Goal: Information Seeking & Learning: Understand process/instructions

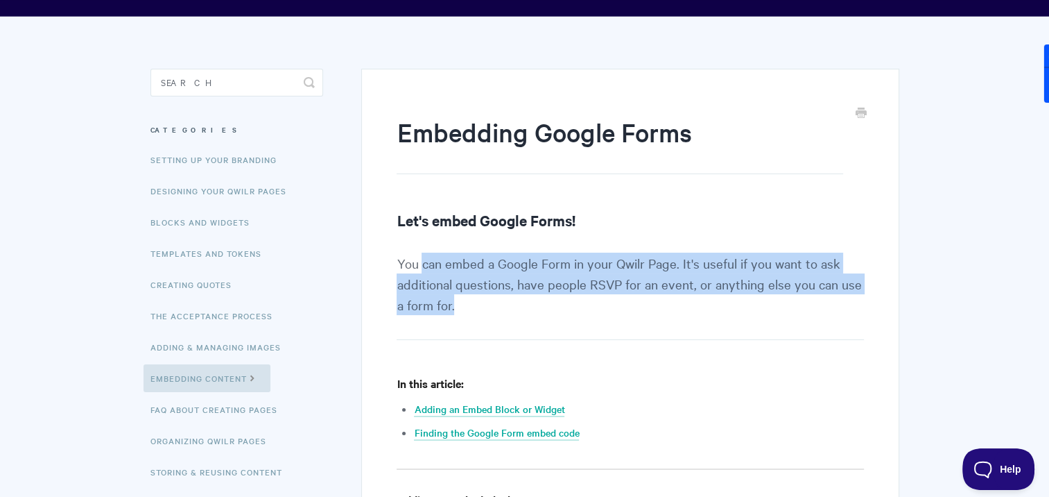
drag, startPoint x: 424, startPoint y: 266, endPoint x: 485, endPoint y: 305, distance: 72.7
click at [485, 305] on p "You can embed a Google Form in your Qwilr Page. It's useful if you want to ask …" at bounding box center [630, 295] width 467 height 87
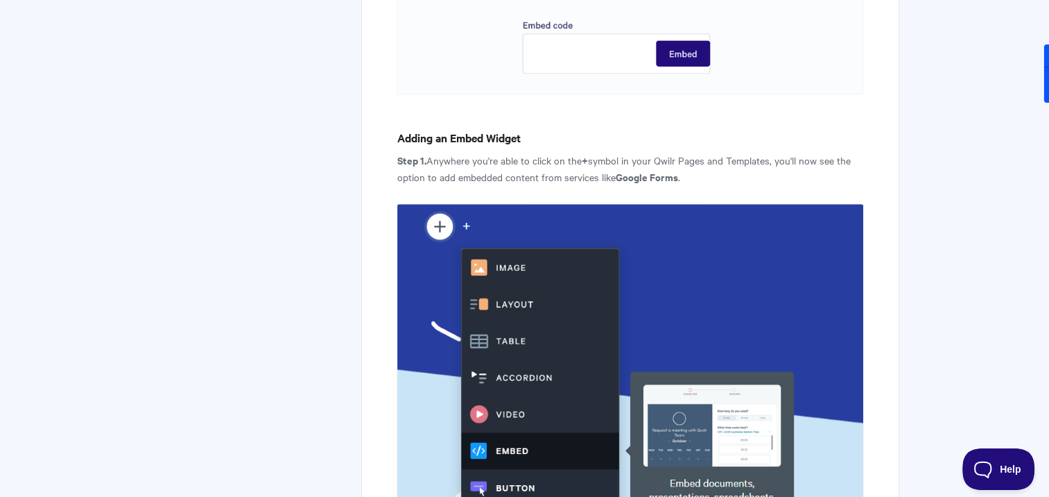
scroll to position [1248, 0]
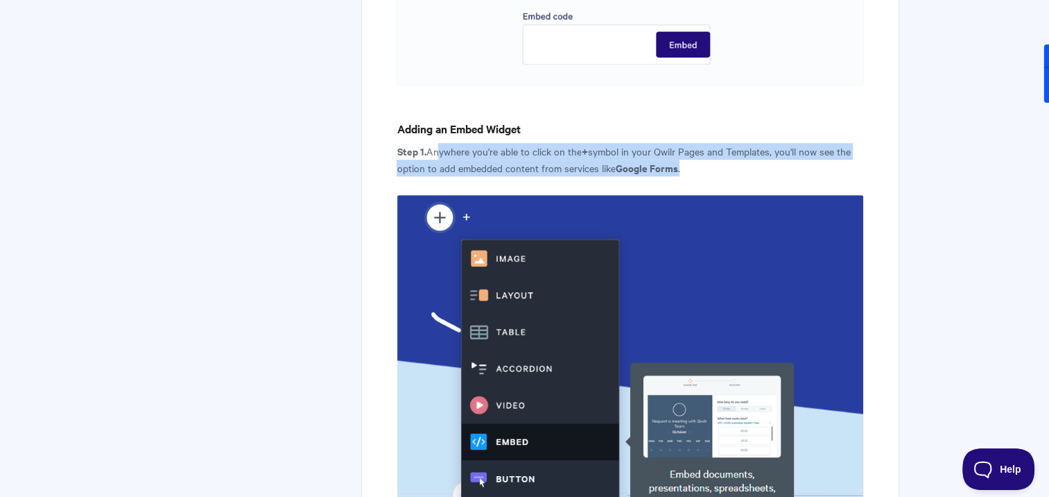
drag, startPoint x: 442, startPoint y: 150, endPoint x: 743, endPoint y: 164, distance: 302.0
click at [743, 164] on p "Step 1. Anywhere you're able to click on the + symbol in your Qwilr Pages and T…" at bounding box center [630, 159] width 467 height 33
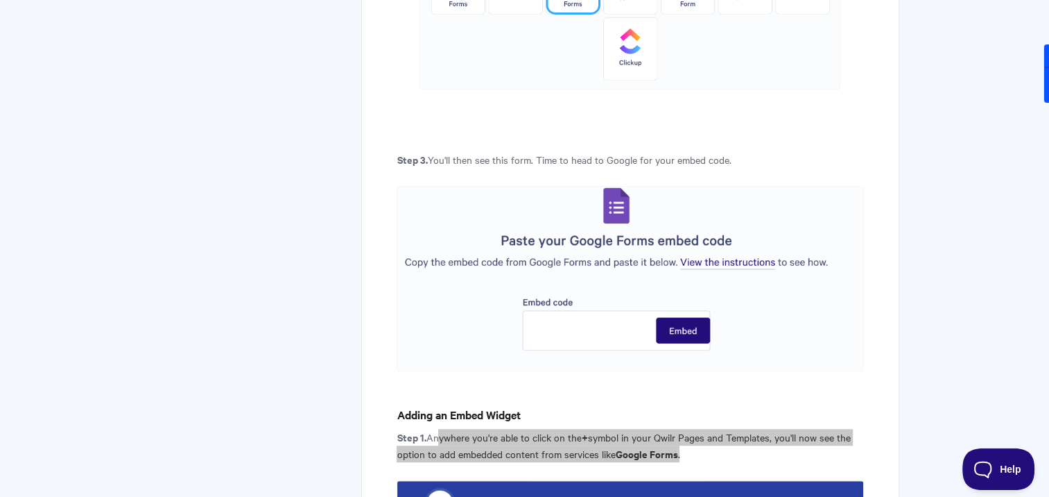
scroll to position [971, 0]
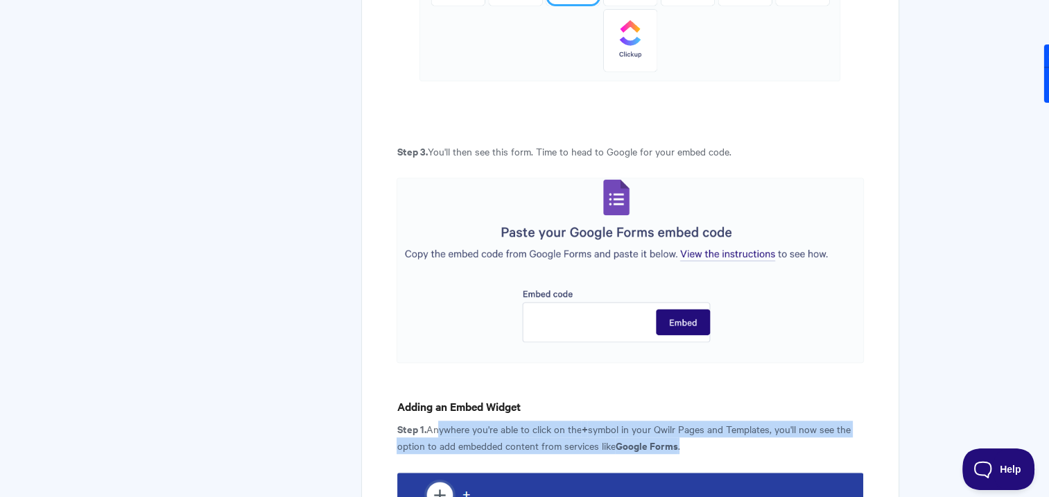
click at [555, 319] on img at bounding box center [630, 270] width 467 height 185
click at [549, 322] on img at bounding box center [630, 270] width 467 height 185
click at [541, 325] on img at bounding box center [630, 270] width 467 height 185
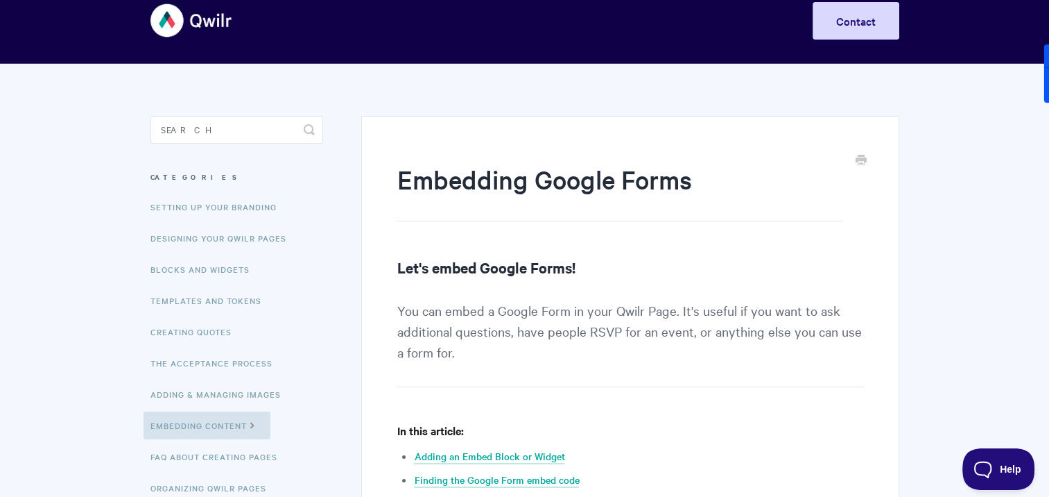
scroll to position [0, 0]
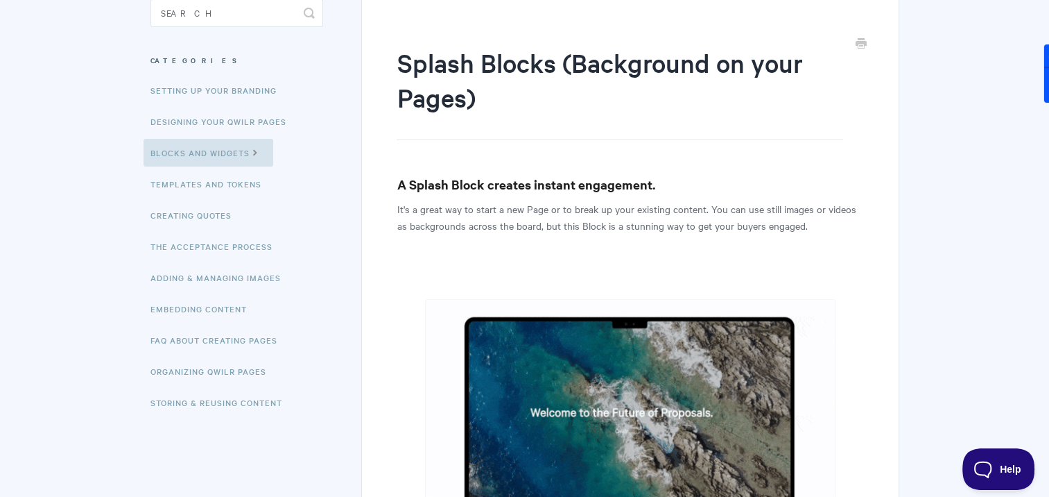
drag, startPoint x: 425, startPoint y: 209, endPoint x: 809, endPoint y: 220, distance: 384.3
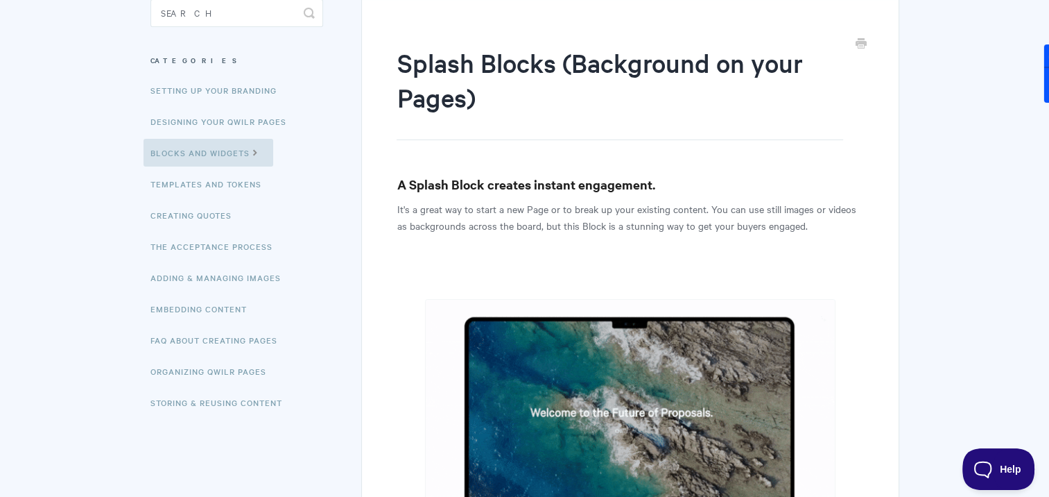
click at [809, 220] on p "It's a great way to start a new Page or to break up your existing content. You …" at bounding box center [630, 216] width 467 height 33
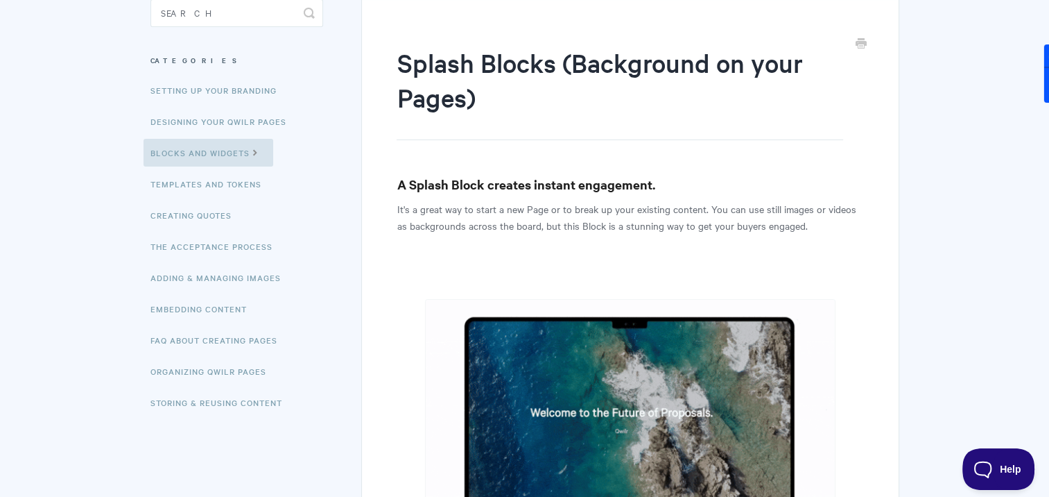
drag, startPoint x: 455, startPoint y: 224, endPoint x: 807, endPoint y: 229, distance: 351.6
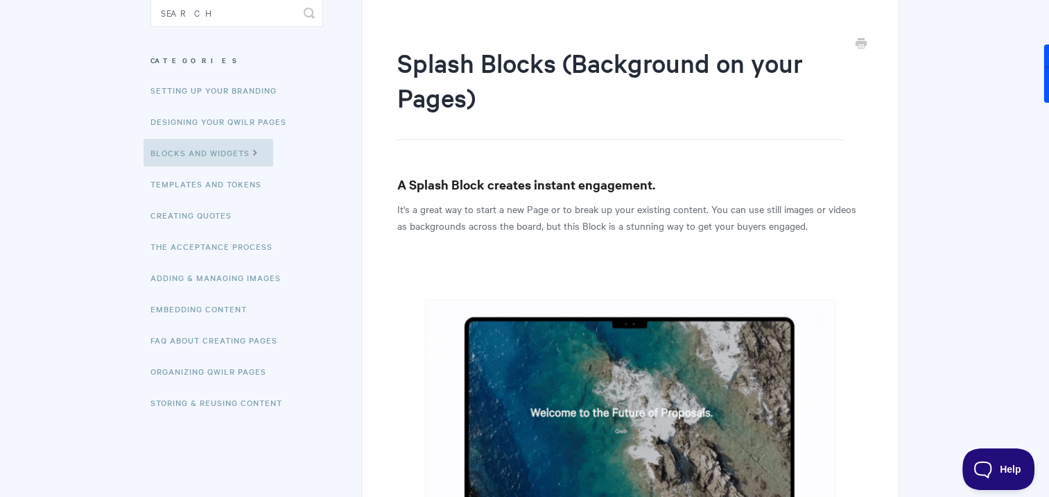
click at [807, 229] on p "It's a great way to start a new Page or to break up your existing content. You …" at bounding box center [630, 216] width 467 height 33
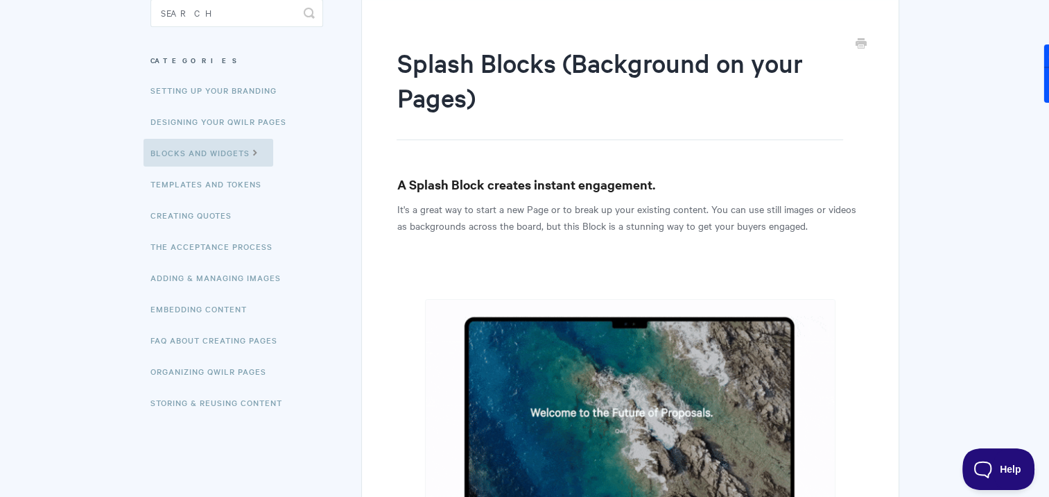
drag, startPoint x: 807, startPoint y: 229, endPoint x: 703, endPoint y: 258, distance: 107.4
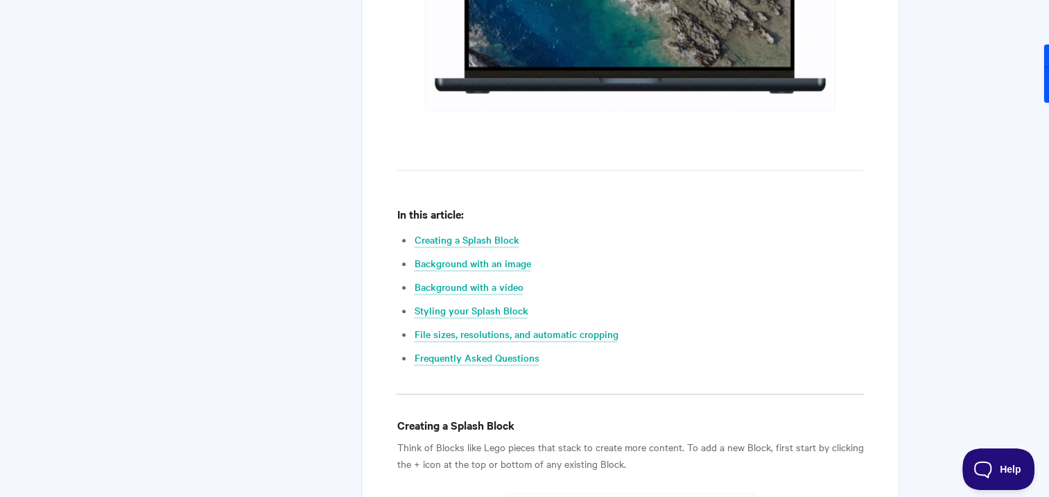
scroll to position [624, 0]
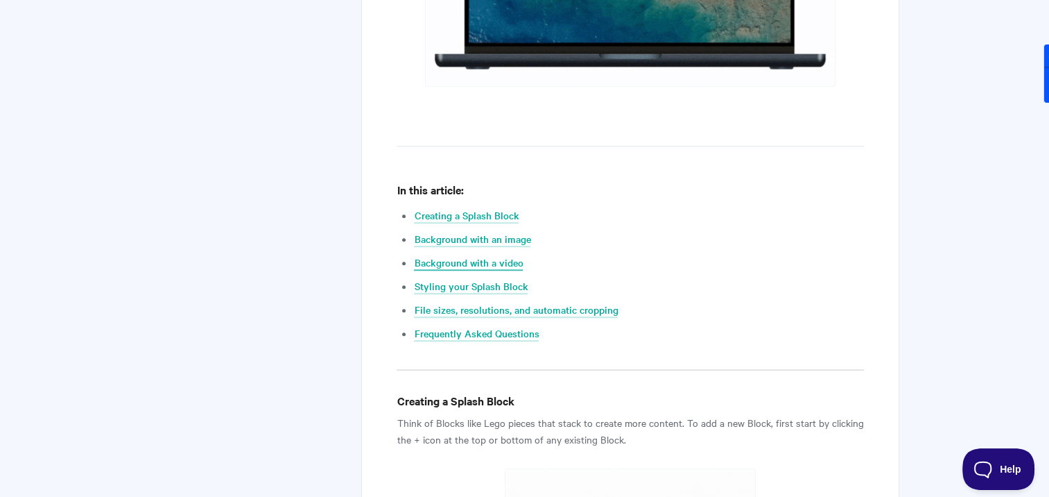
click at [467, 261] on link "Background with a video" at bounding box center [468, 262] width 109 height 15
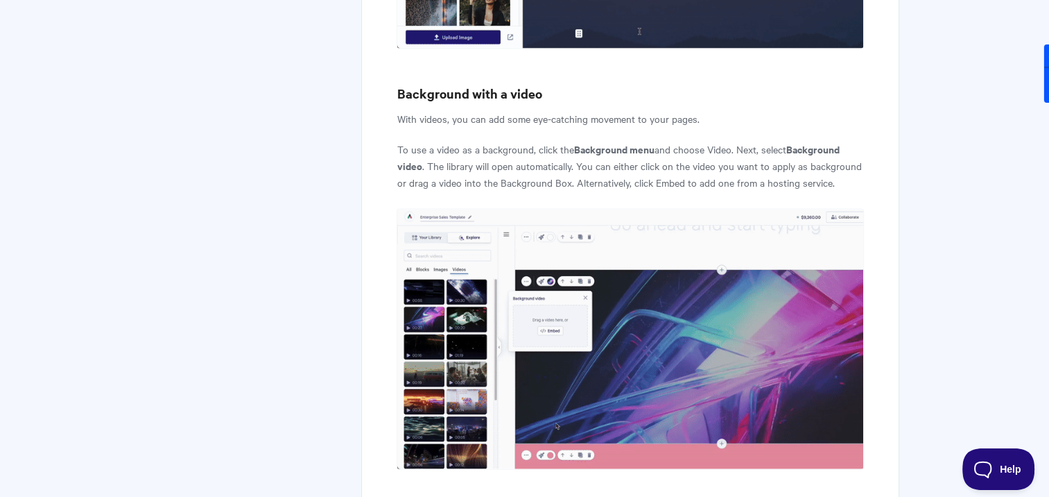
scroll to position [2924, 0]
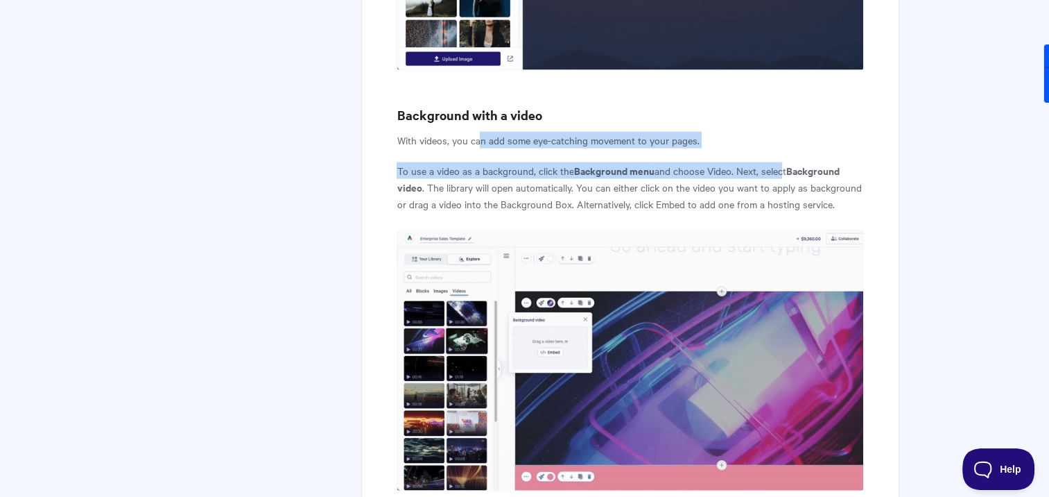
drag, startPoint x: 480, startPoint y: 105, endPoint x: 782, endPoint y: 137, distance: 304.0
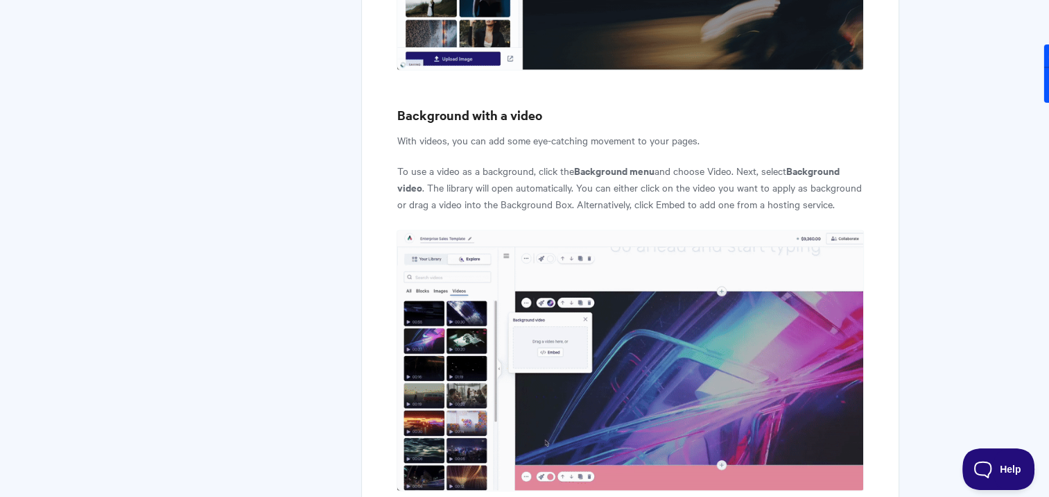
click at [477, 162] on p "To use a video as a background, click the Background menu and choose Video. Nex…" at bounding box center [630, 187] width 467 height 50
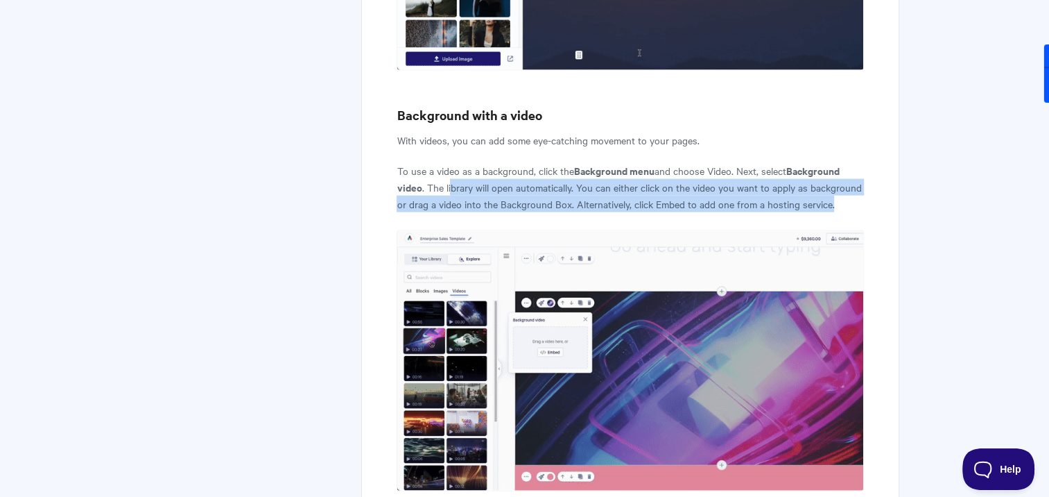
drag, startPoint x: 451, startPoint y: 152, endPoint x: 838, endPoint y: 160, distance: 387.1
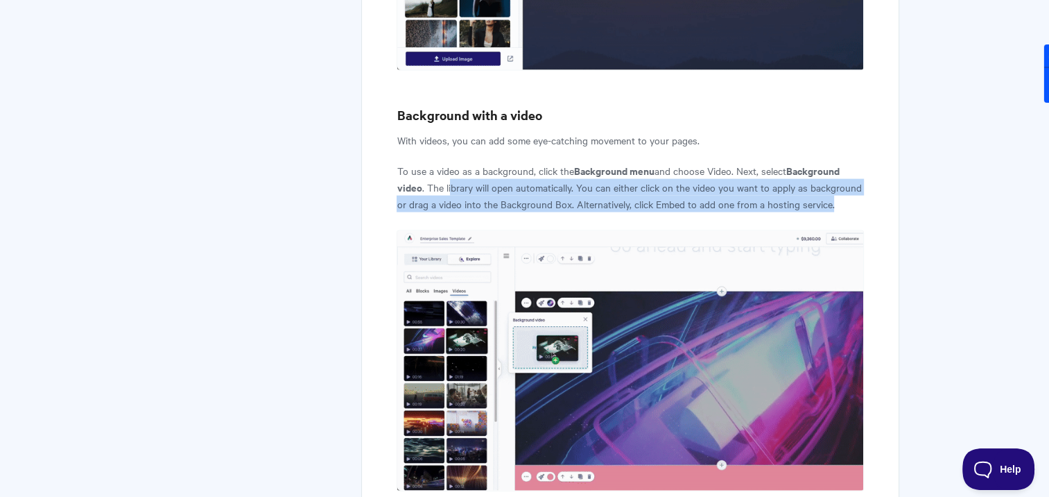
click at [838, 162] on p "To use a video as a background, click the Background menu and choose Video. Nex…" at bounding box center [630, 187] width 467 height 50
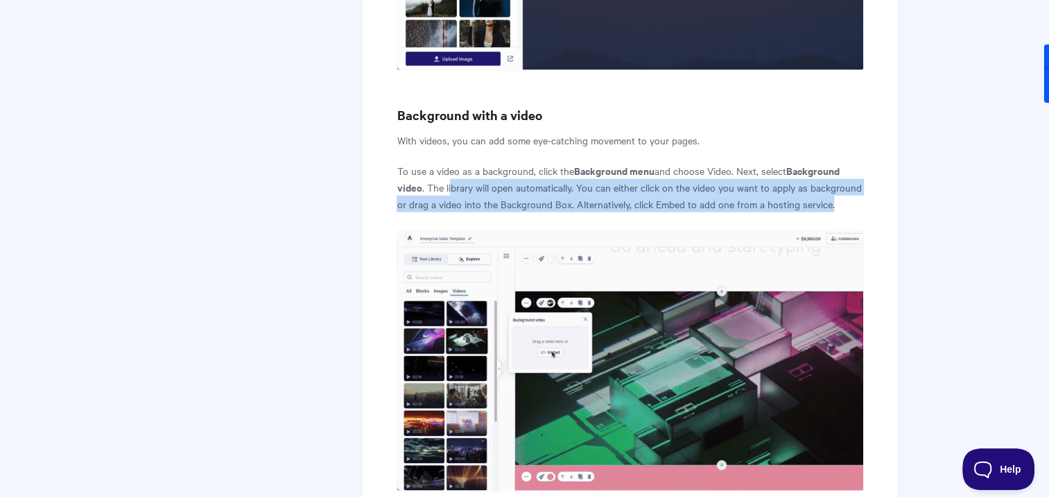
click at [484, 175] on p "To use a video as a background, click the Background menu and choose Video. Nex…" at bounding box center [630, 187] width 467 height 50
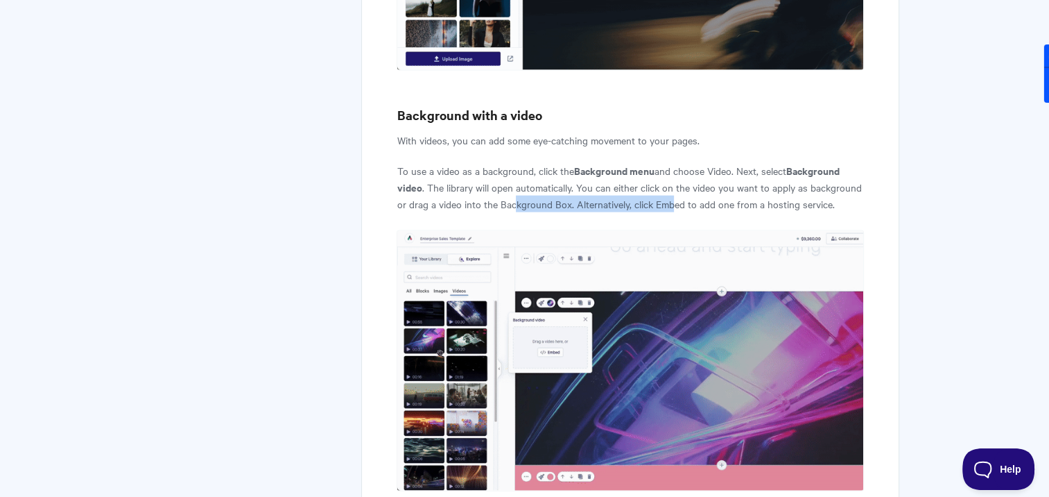
drag, startPoint x: 516, startPoint y: 160, endPoint x: 674, endPoint y: 162, distance: 158.1
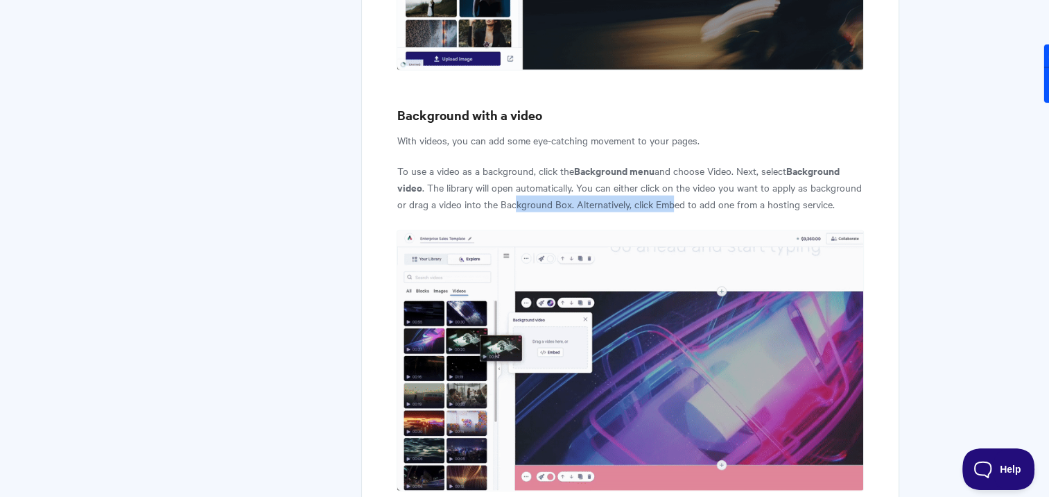
click at [674, 162] on p "To use a video as a background, click the Background menu and choose Video. Nex…" at bounding box center [630, 187] width 467 height 50
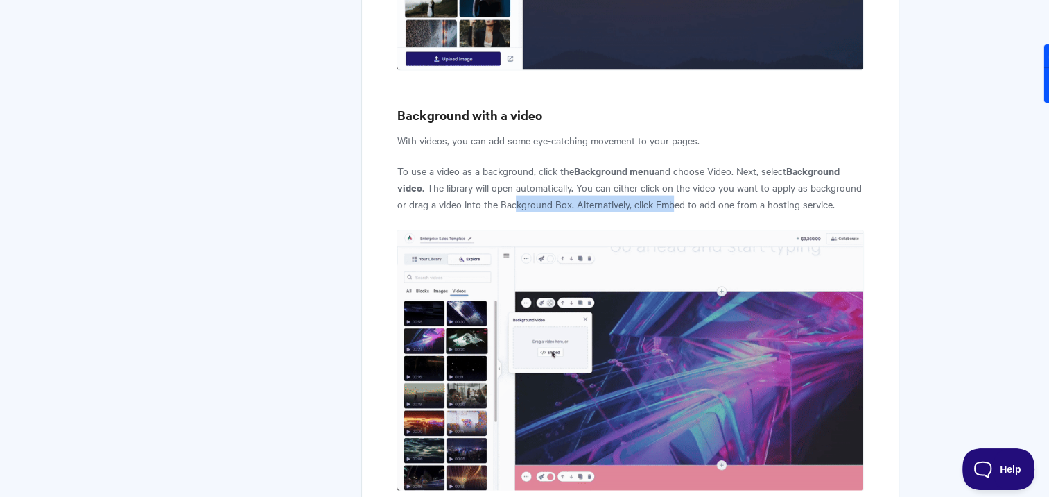
click at [544, 165] on p "To use a video as a background, click the Background menu and choose Video. Nex…" at bounding box center [630, 187] width 467 height 50
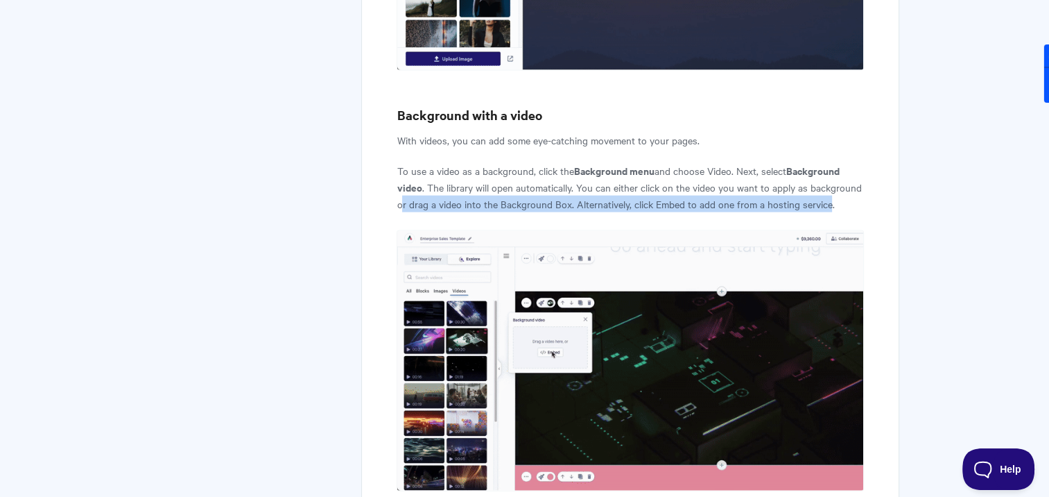
drag, startPoint x: 402, startPoint y: 165, endPoint x: 829, endPoint y: 172, distance: 427.2
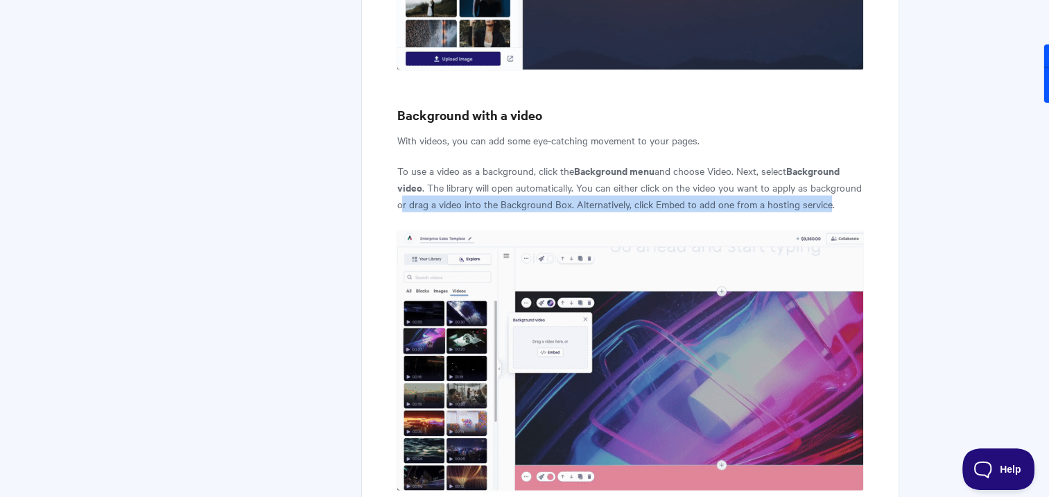
click at [829, 172] on p "To use a video as a background, click the Background menu and choose Video. Nex…" at bounding box center [630, 187] width 467 height 50
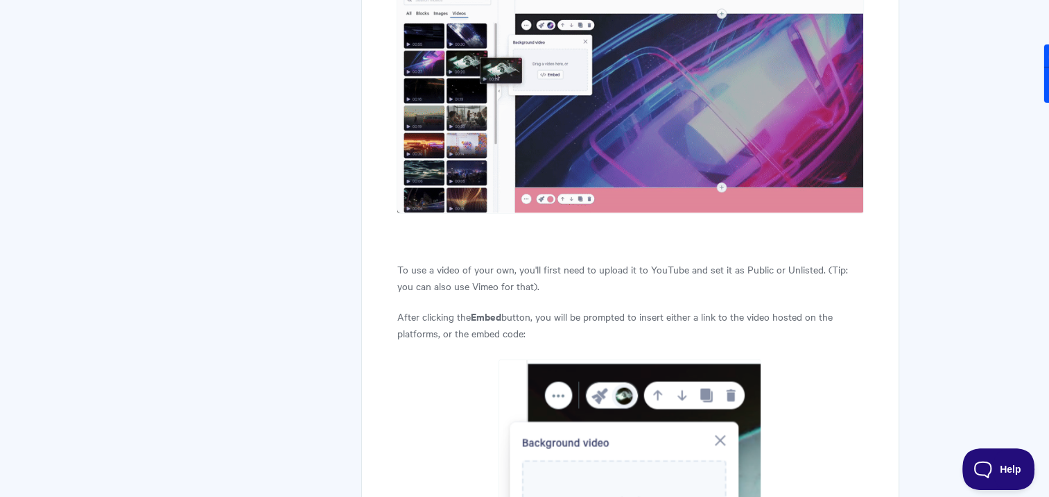
scroll to position [3132, 0]
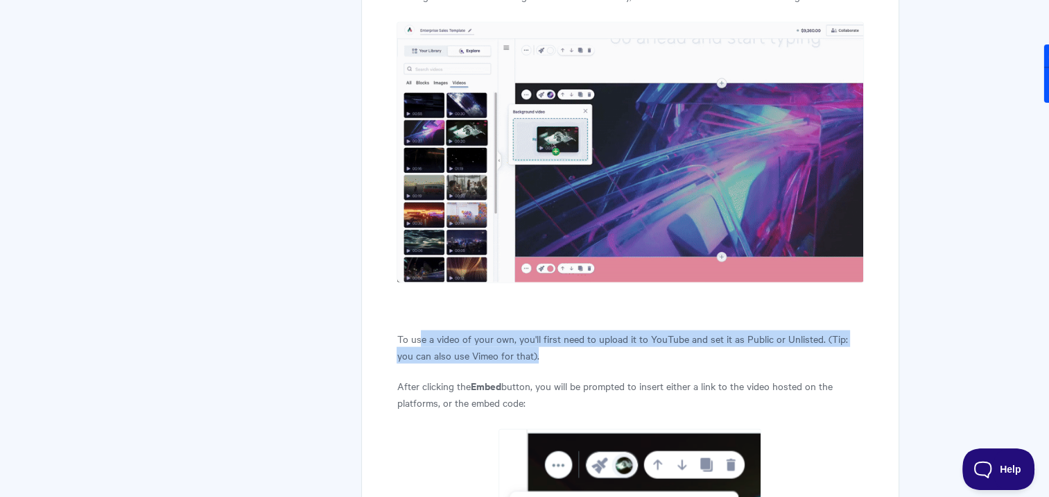
drag, startPoint x: 420, startPoint y: 302, endPoint x: 603, endPoint y: 320, distance: 184.7
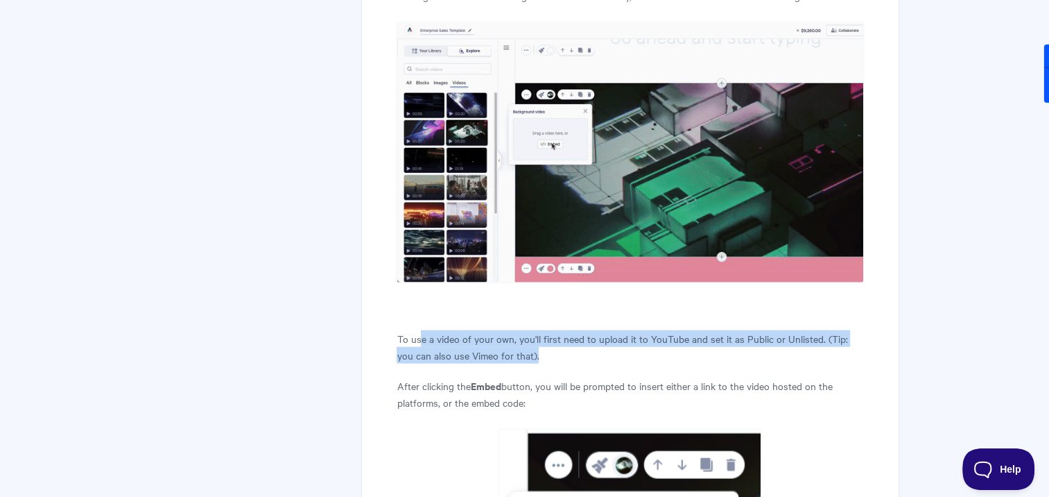
click at [603, 330] on p "To use a video of your own, you'll first need to upload it to YouTube and set i…" at bounding box center [630, 346] width 467 height 33
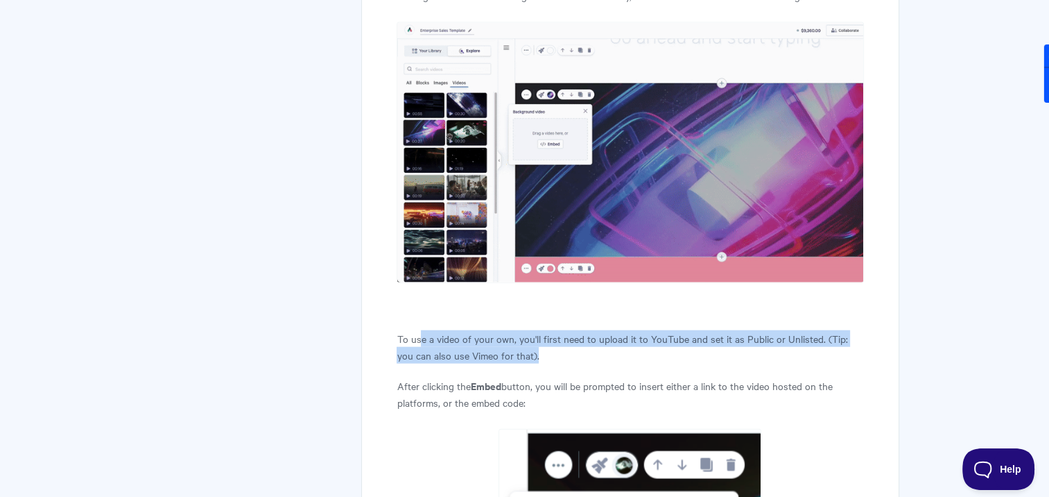
click at [603, 330] on p "To use a video of your own, you'll first need to upload it to YouTube and set i…" at bounding box center [630, 346] width 467 height 33
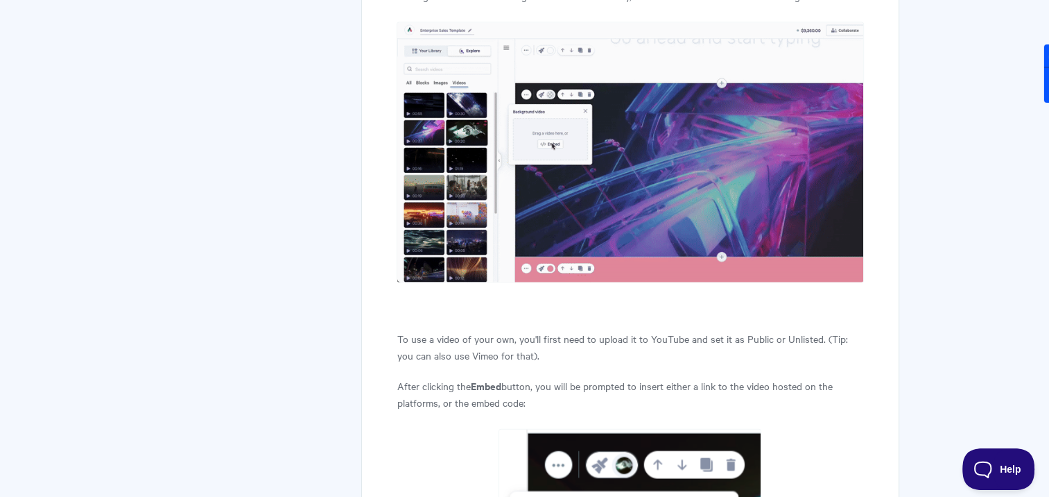
click at [410, 330] on p "To use a video of your own, you'll first need to upload it to YouTube and set i…" at bounding box center [630, 346] width 467 height 33
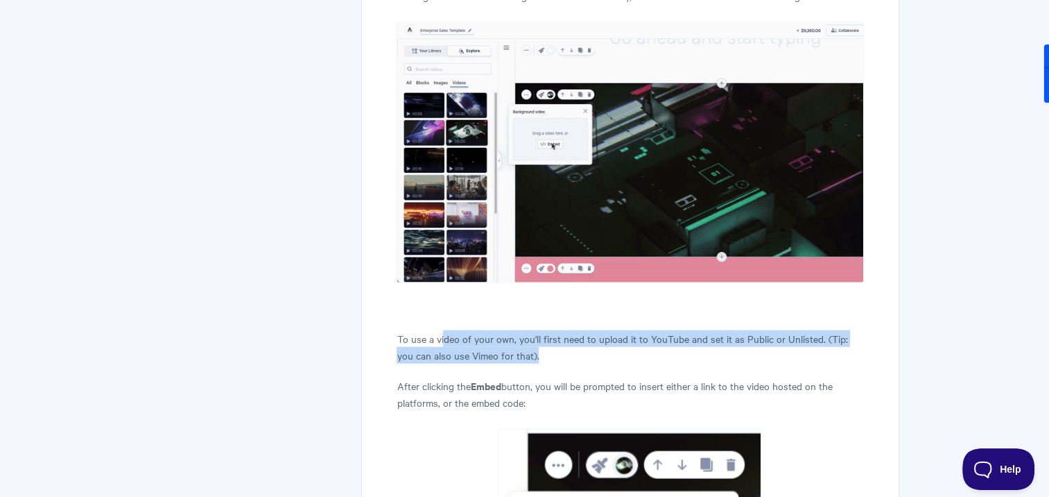
drag, startPoint x: 444, startPoint y: 299, endPoint x: 562, endPoint y: 317, distance: 119.3
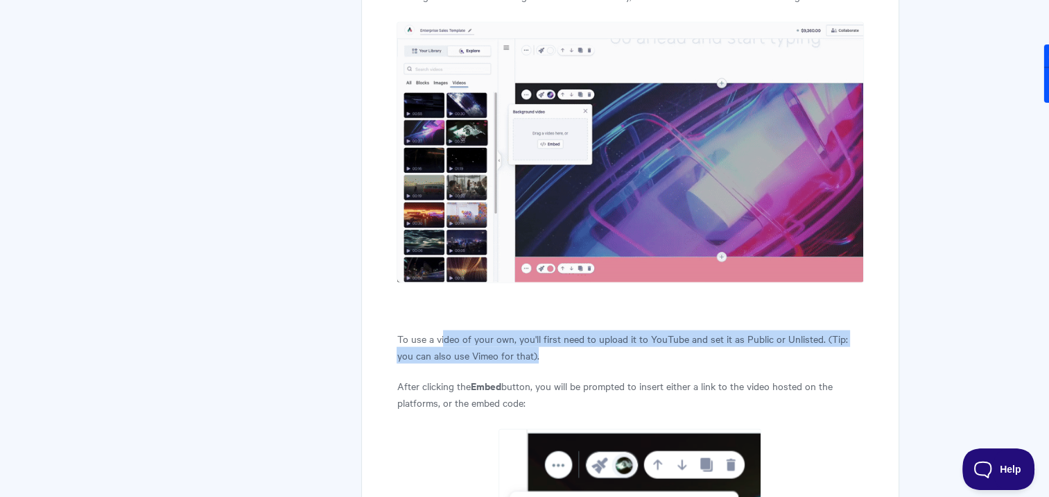
click at [562, 330] on p "To use a video of your own, you'll first need to upload it to YouTube and set i…" at bounding box center [630, 346] width 467 height 33
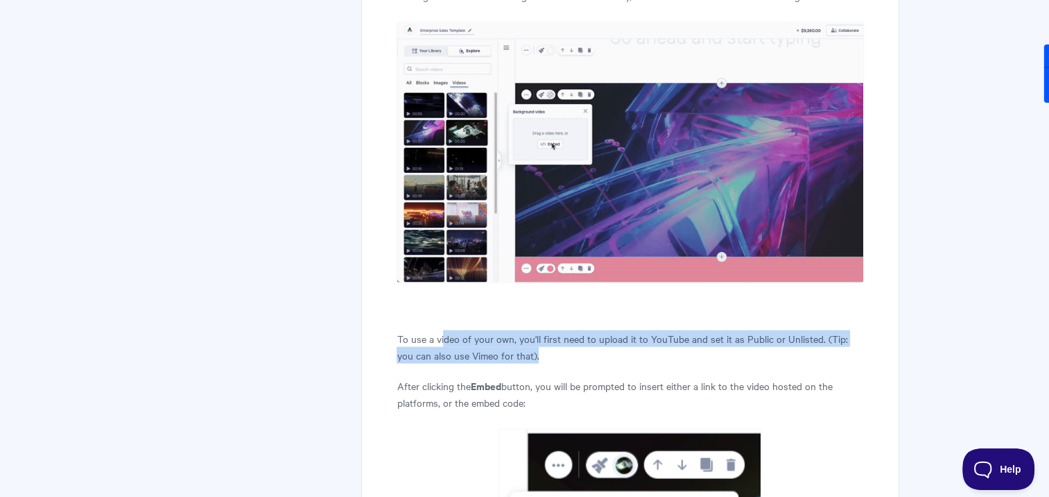
click at [562, 330] on p "To use a video of your own, you'll first need to upload it to YouTube and set i…" at bounding box center [630, 346] width 467 height 33
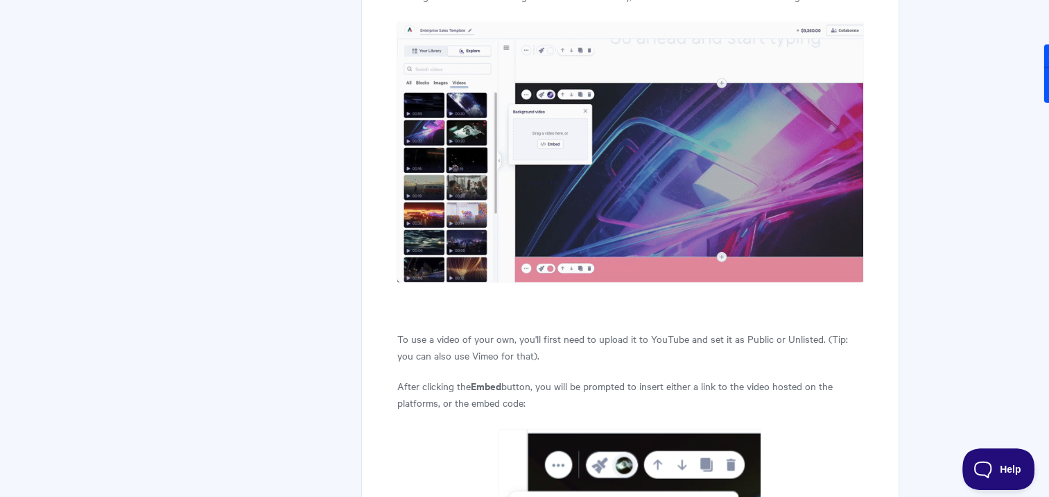
click at [598, 331] on article "Splash Blocks (Background on your Pages) A Splash Block creates instant engagem…" at bounding box center [630, 376] width 467 height 6649
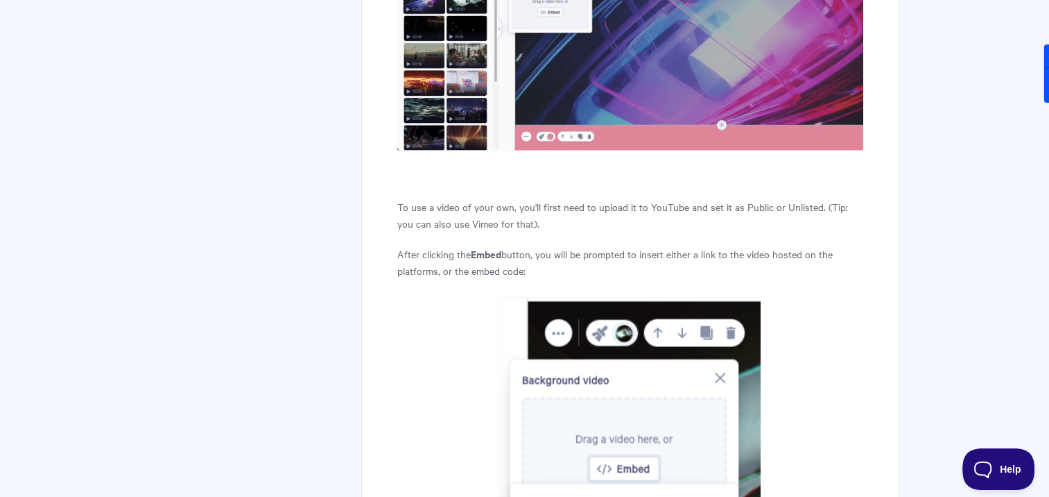
scroll to position [3270, 0]
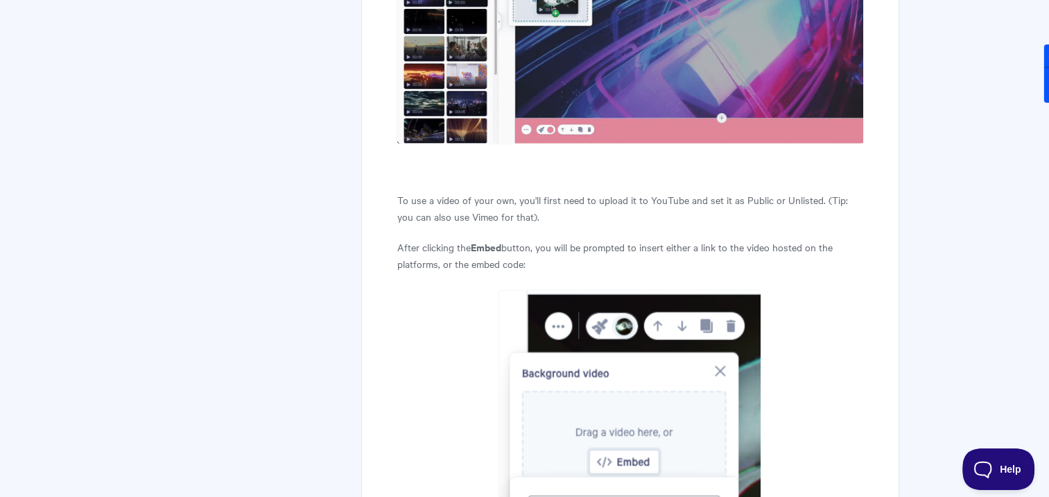
drag, startPoint x: 531, startPoint y: 208, endPoint x: 540, endPoint y: 233, distance: 26.5
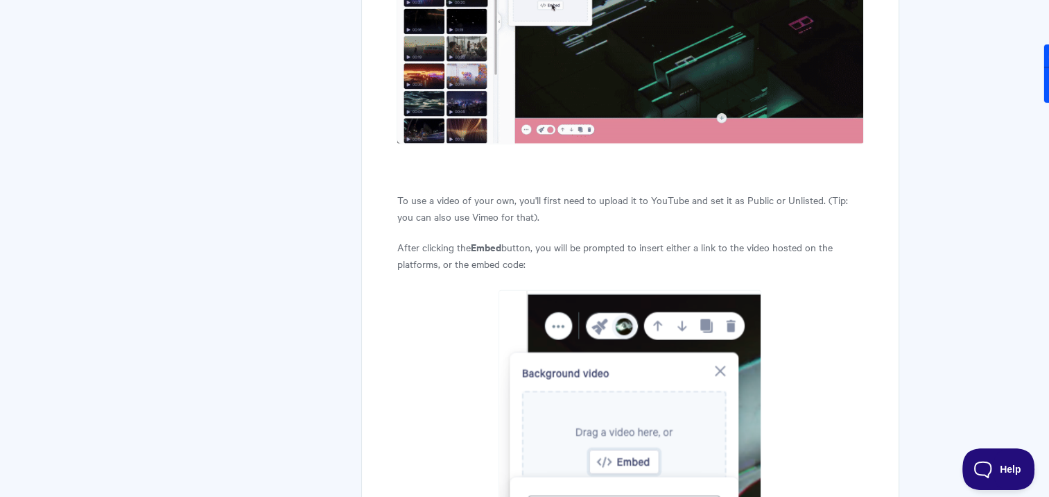
click at [540, 239] on p "After clicking the Embed button, you will be prompted to insert either a link t…" at bounding box center [630, 255] width 467 height 33
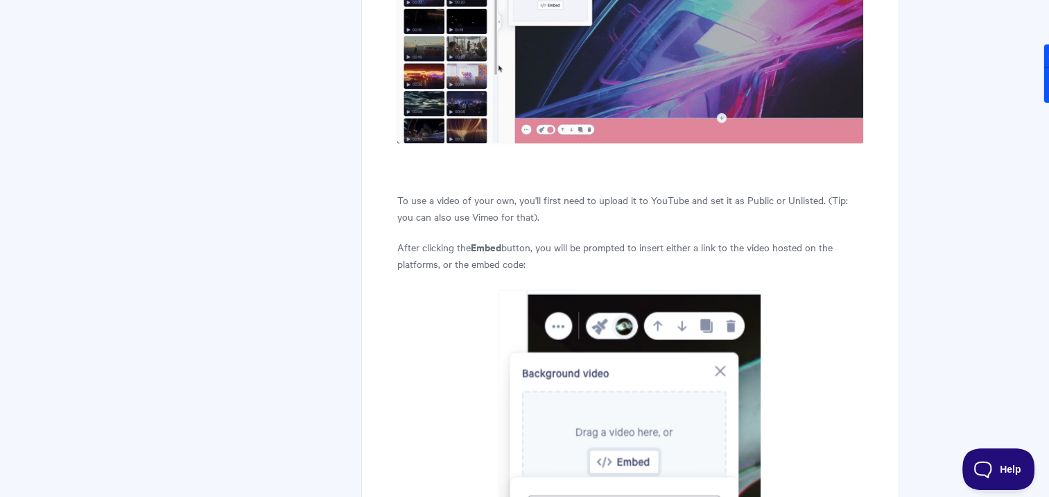
drag, startPoint x: 540, startPoint y: 233, endPoint x: 466, endPoint y: 264, distance: 79.6
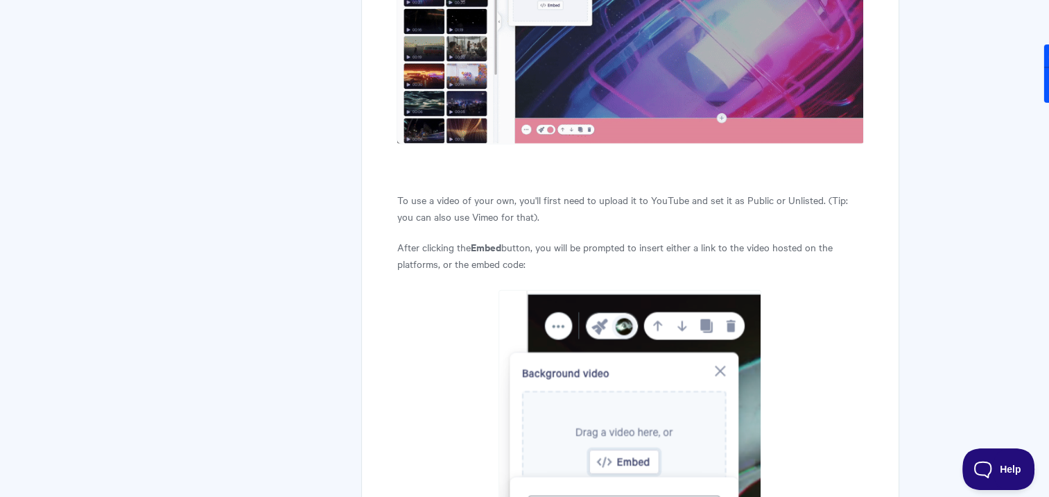
click at [467, 264] on article "Splash Blocks (Background on your Pages) A Splash Block creates instant engagem…" at bounding box center [630, 237] width 467 height 6649
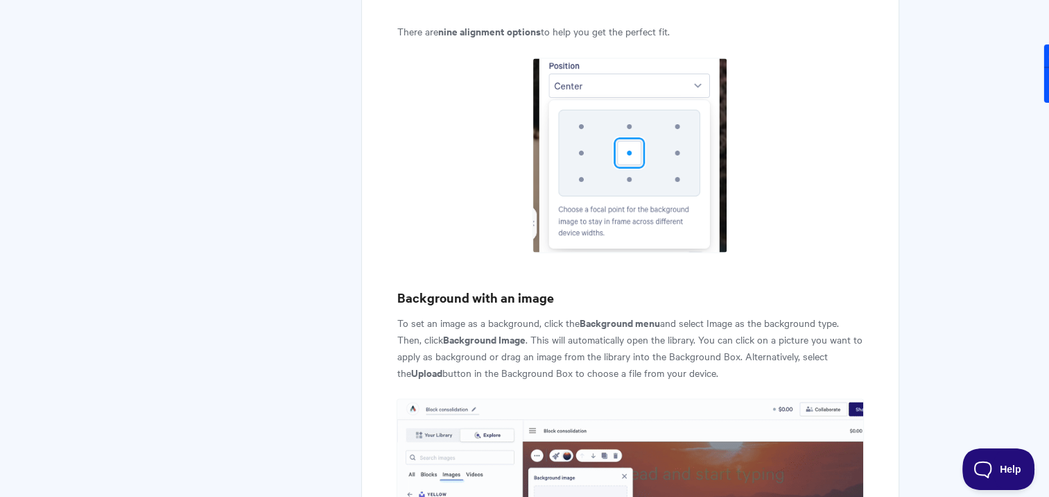
scroll to position [2161, 0]
